Goal: Task Accomplishment & Management: Manage account settings

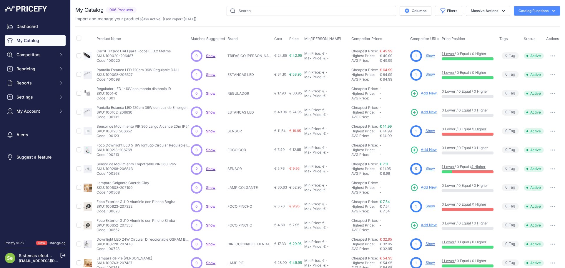
click at [62, 255] on icon at bounding box center [62, 255] width 5 height 5
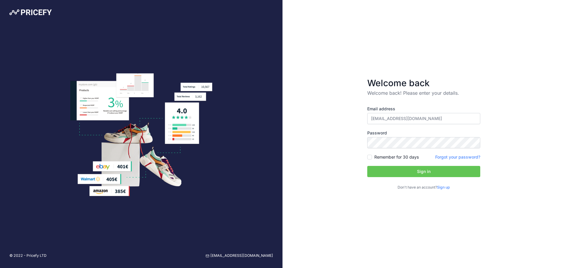
click at [419, 118] on input "[EMAIL_ADDRESS][DOMAIN_NAME]" at bounding box center [423, 118] width 113 height 11
click at [424, 119] on input "[EMAIL_ADDRESS][DOMAIN_NAME]" at bounding box center [423, 118] width 113 height 11
type input "[EMAIL_ADDRESS][DOMAIN_NAME]"
click at [431, 169] on button "Sign in" at bounding box center [423, 171] width 113 height 11
